Goal: Task Accomplishment & Management: Use online tool/utility

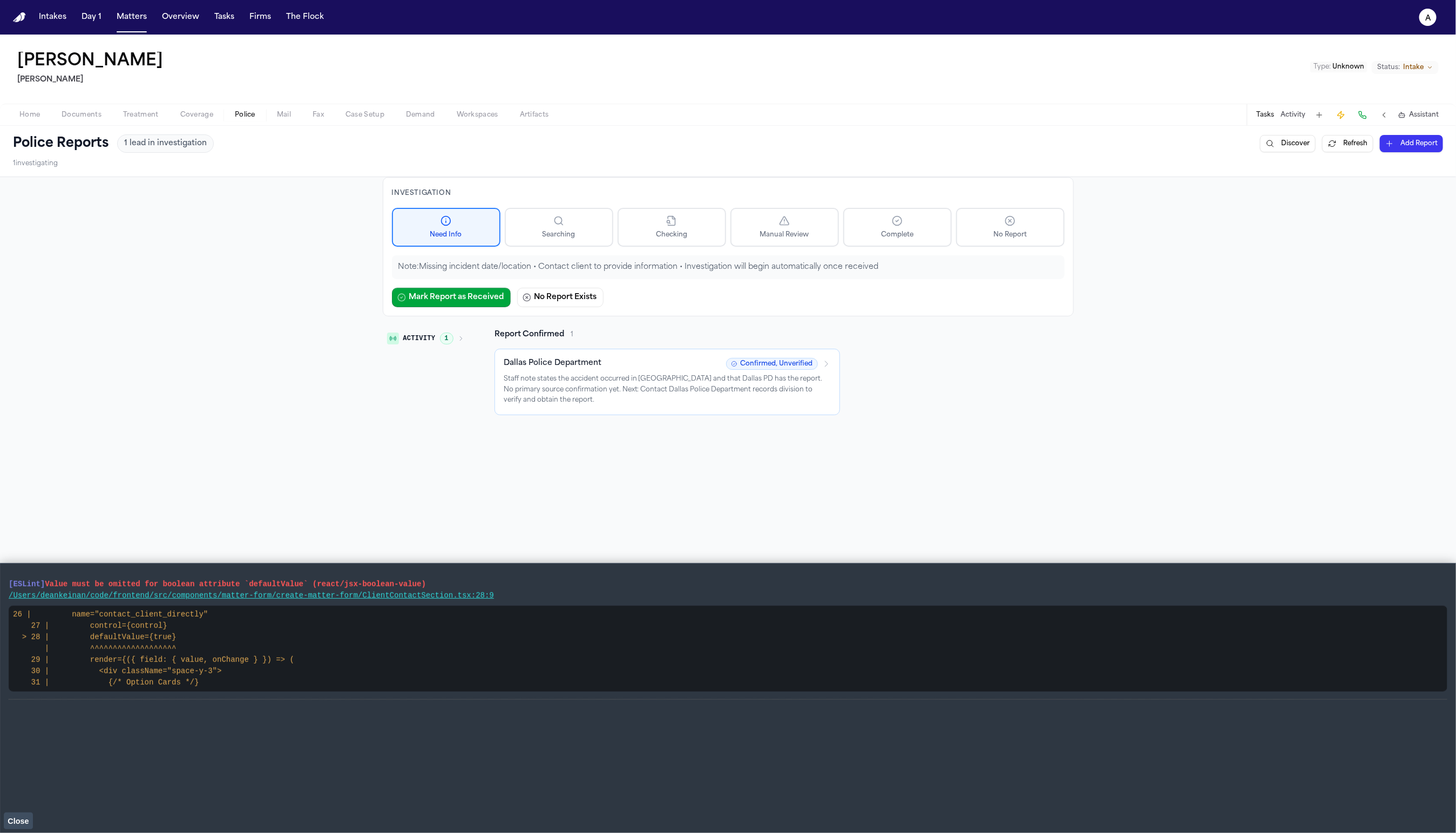
click at [17, 627] on span "Close" at bounding box center [18, 821] width 21 height 8
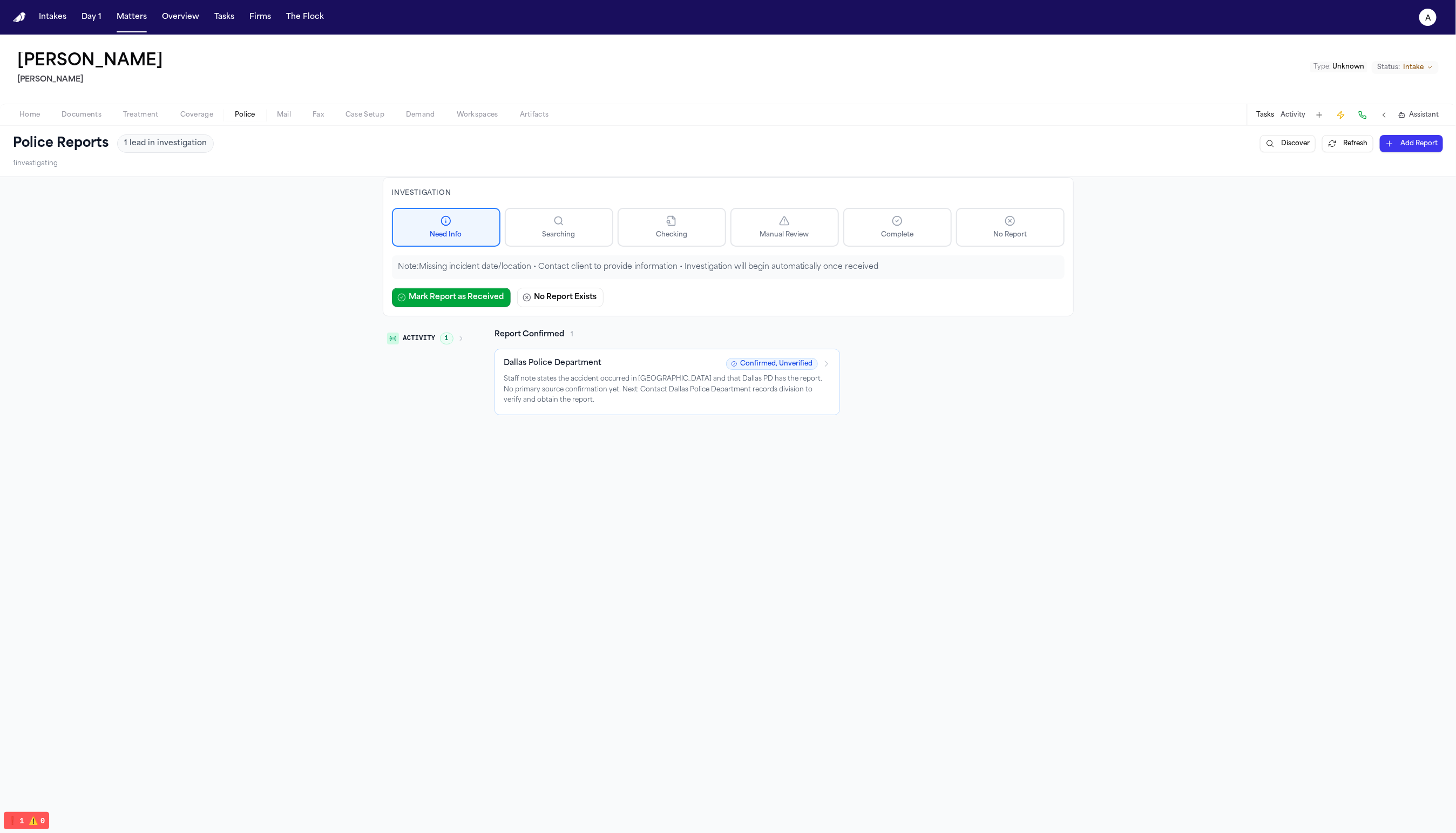
click at [969, 410] on div "Activity 1 Report Confirmed 1 Dallas Police Department Confirmed, Unverified St…" at bounding box center [728, 371] width 691 height 86
click at [1166, 145] on button "Add Report" at bounding box center [1412, 143] width 64 height 18
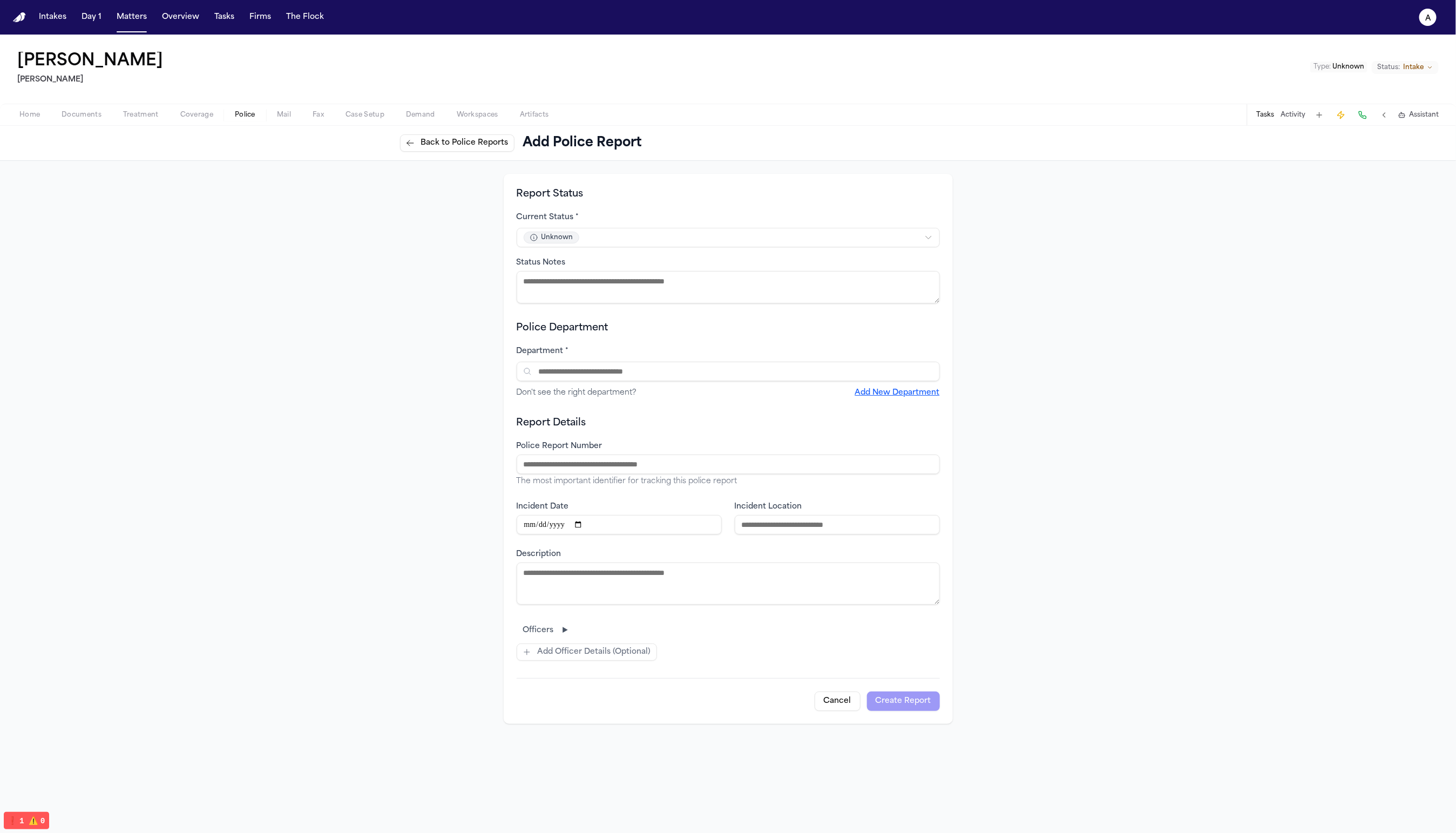
click at [442, 147] on span "Back to Police Reports" at bounding box center [464, 143] width 88 height 11
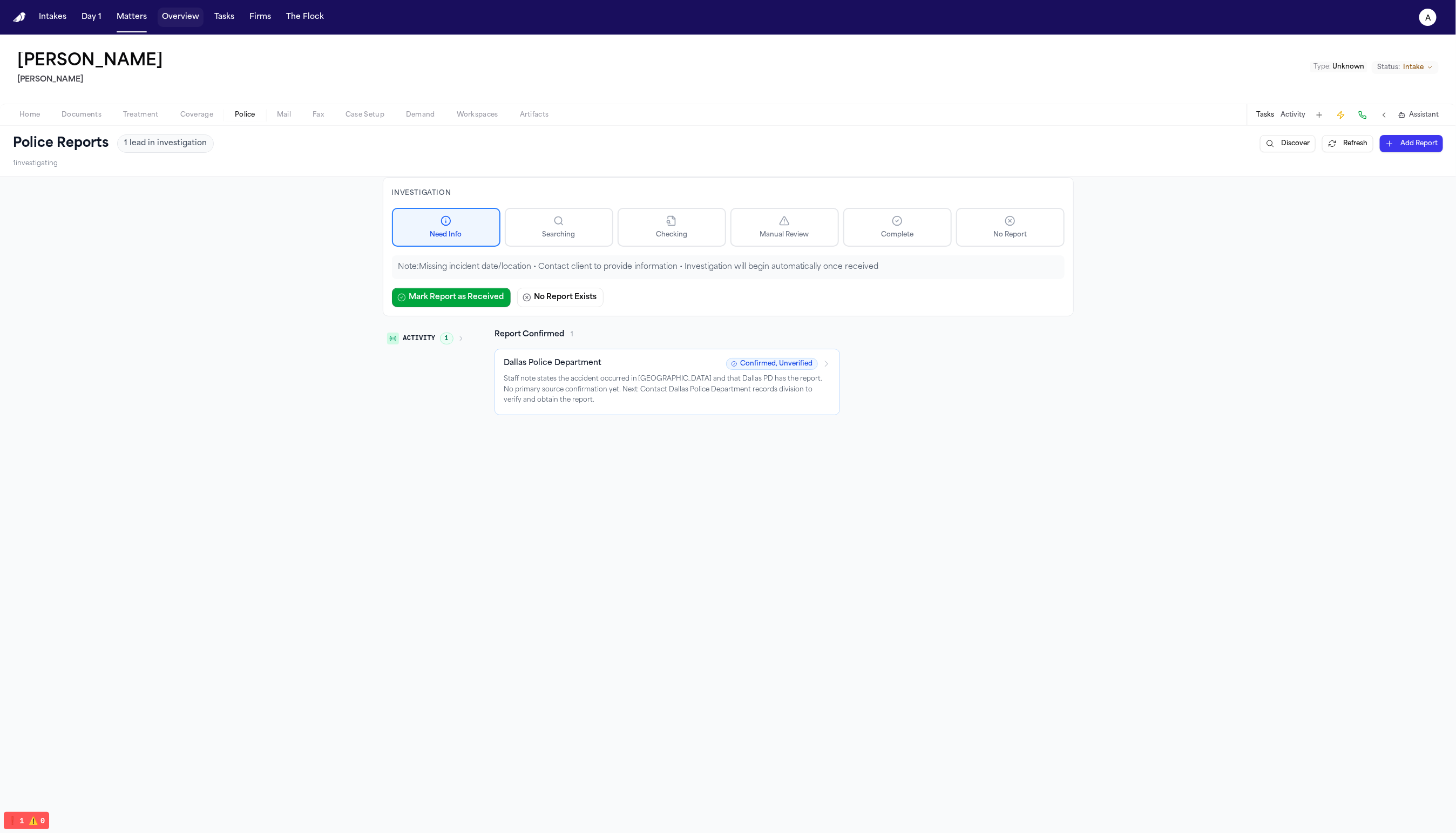
click at [210, 22] on button "Tasks" at bounding box center [224, 17] width 29 height 19
click at [217, 23] on button "Tasks" at bounding box center [224, 17] width 29 height 19
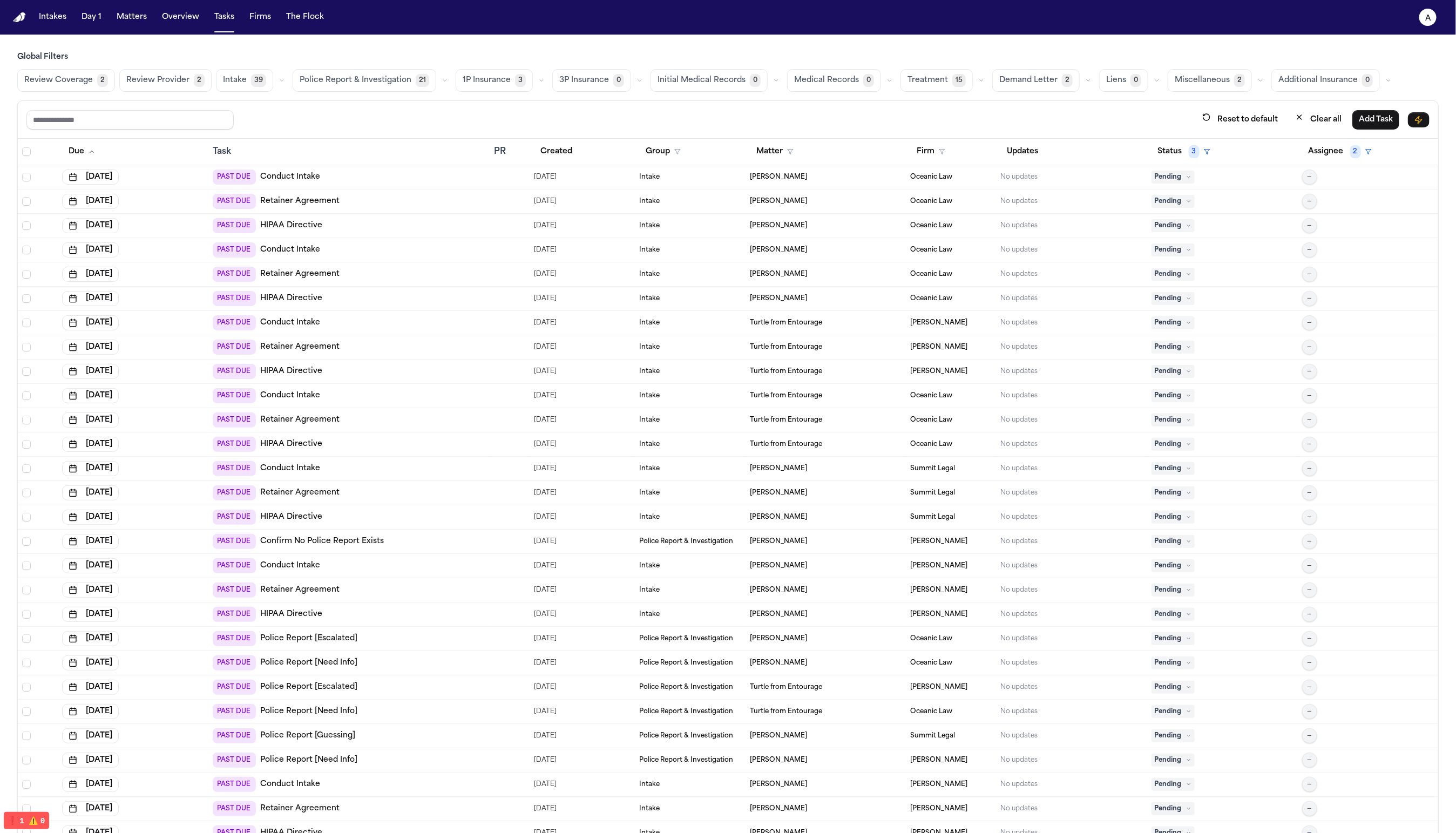
click at [368, 88] on button "Police Report & Investigation 21" at bounding box center [365, 80] width 144 height 23
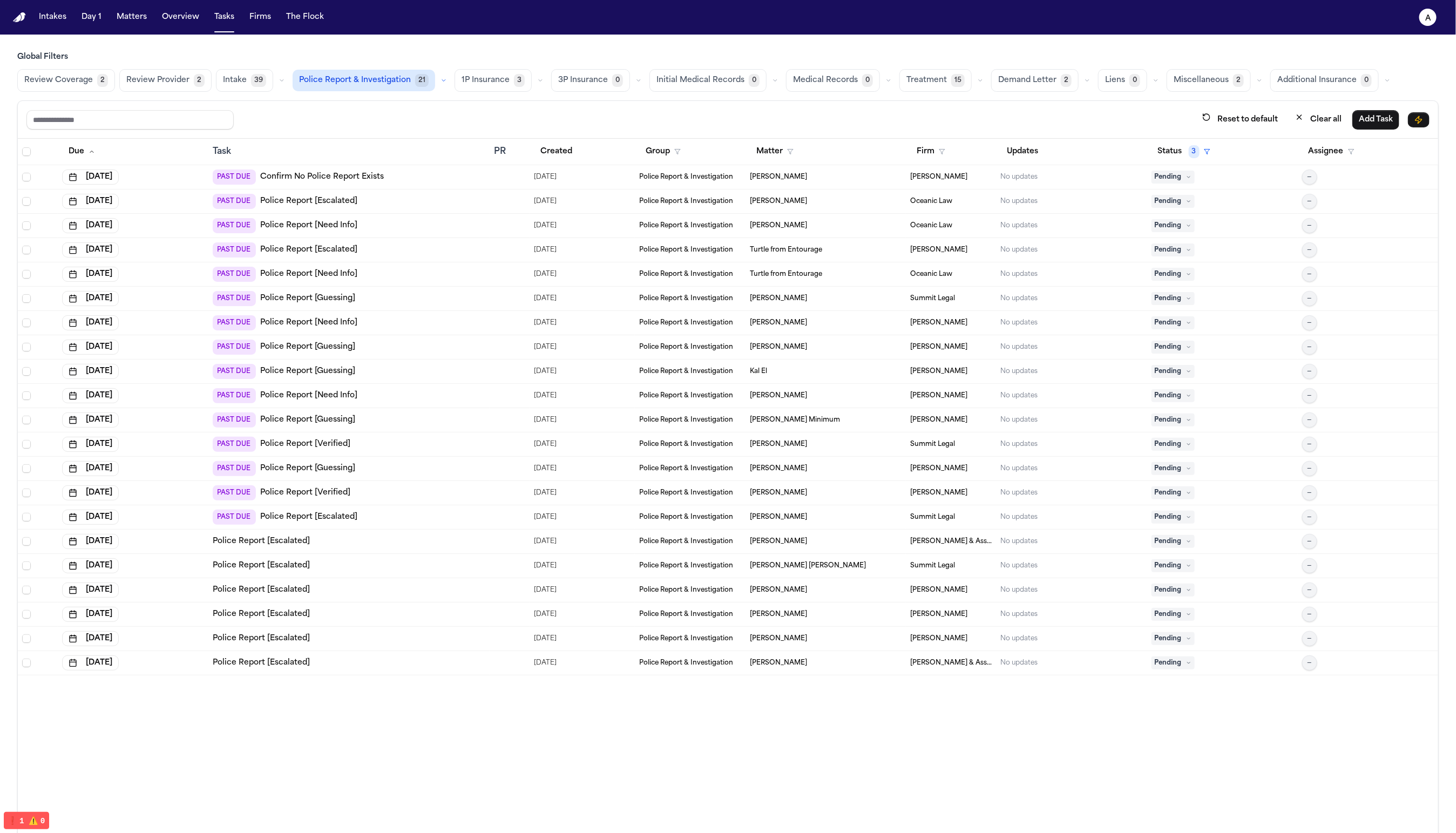
click at [857, 627] on div "Due Task PR Created Group Matter Firm Updates Status 3 Assignee [DATE] PAST DUE…" at bounding box center [728, 496] width 1421 height 714
